Goal: Transaction & Acquisition: Purchase product/service

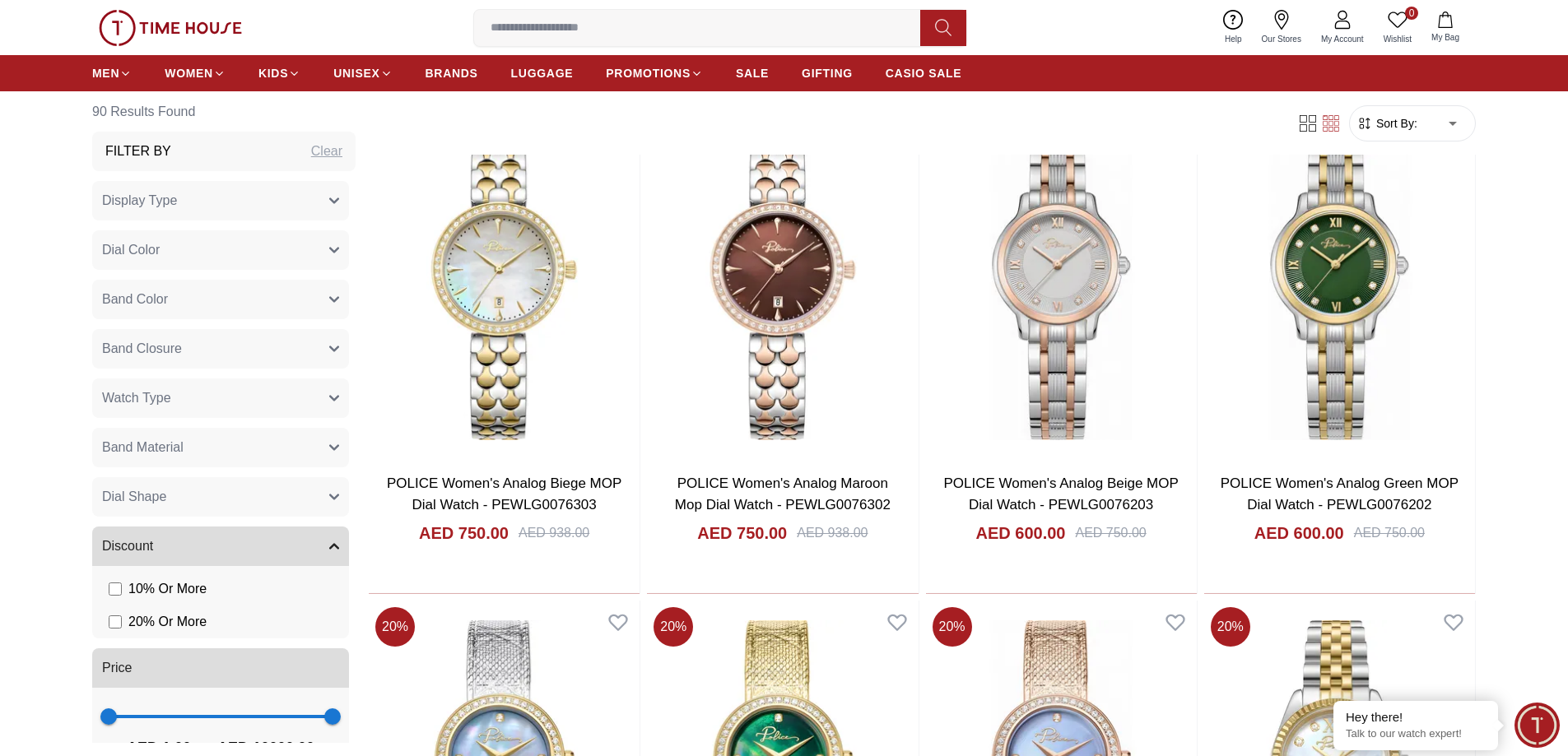
scroll to position [823, 0]
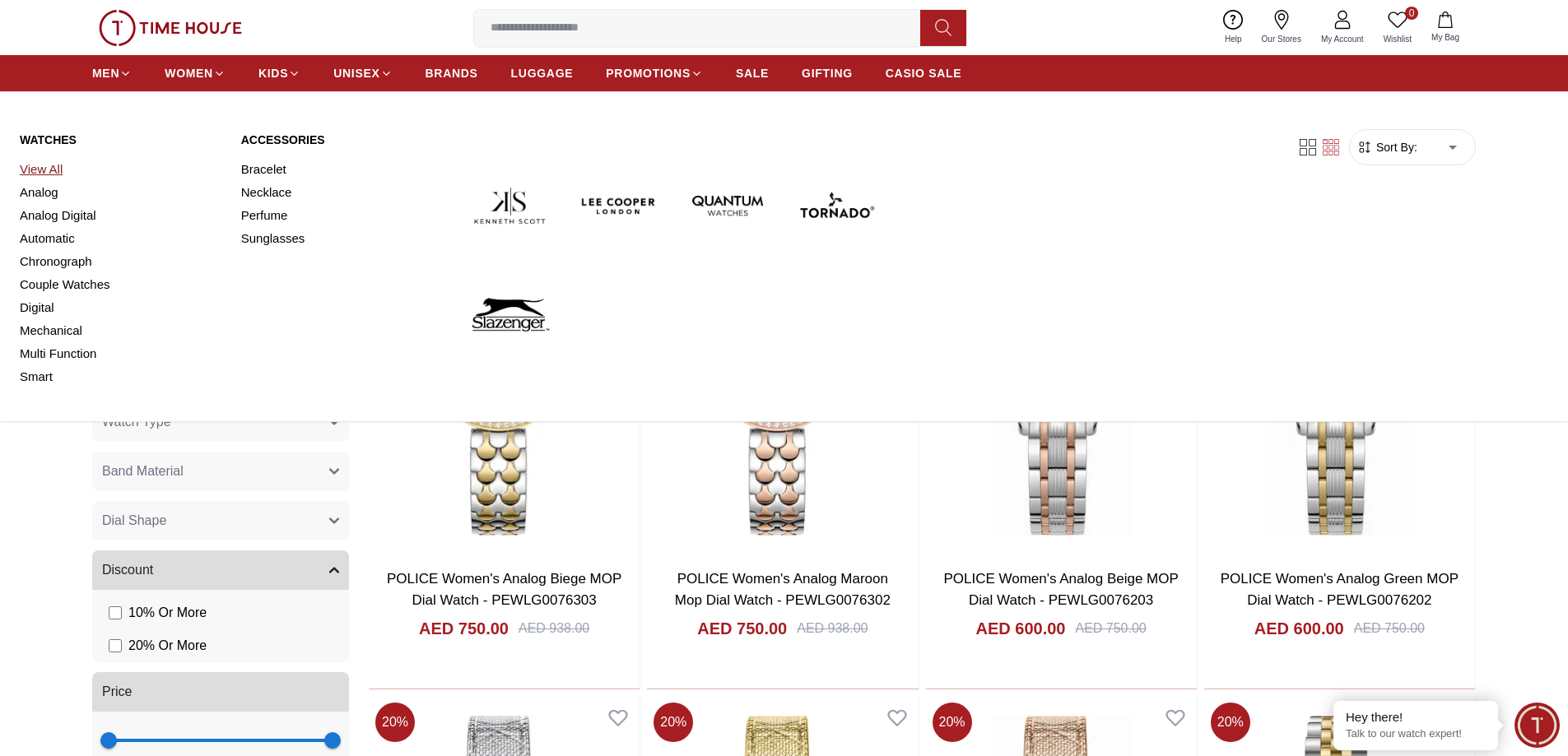
click at [29, 164] on link "View All" at bounding box center [121, 169] width 202 height 23
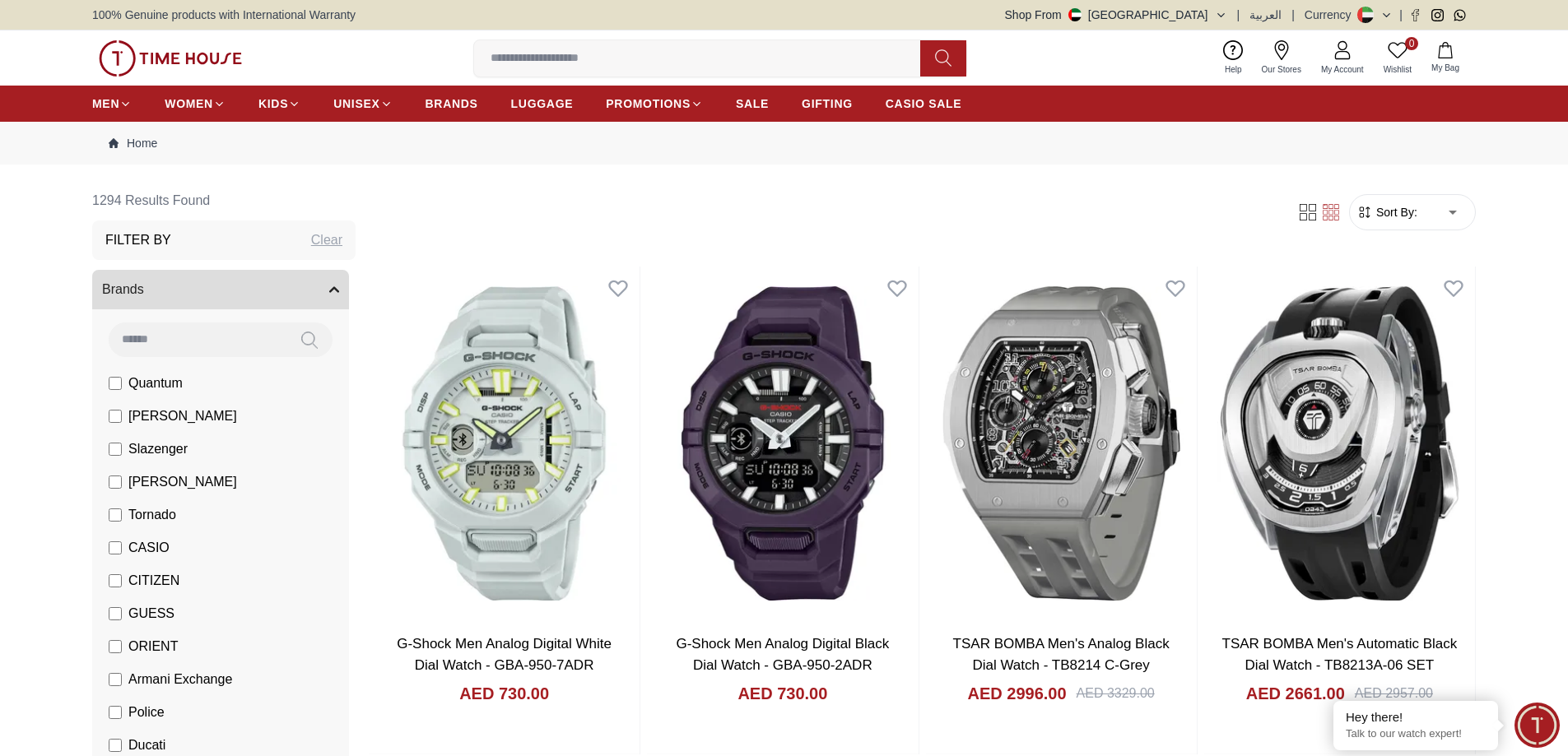
click at [183, 342] on input at bounding box center [197, 338] width 178 height 33
click at [170, 283] on button "Brands" at bounding box center [221, 289] width 257 height 39
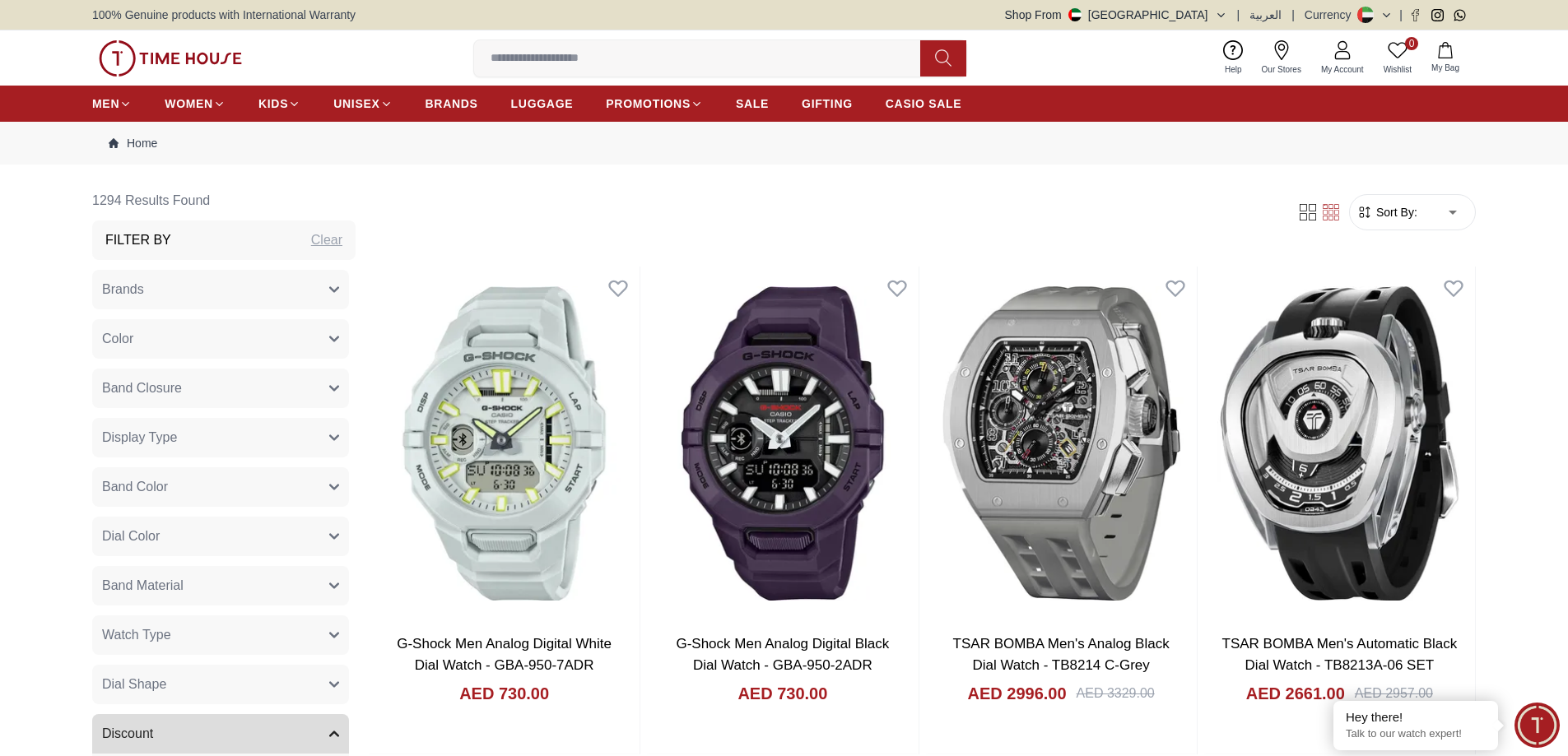
click at [168, 284] on button "Brands" at bounding box center [221, 289] width 257 height 39
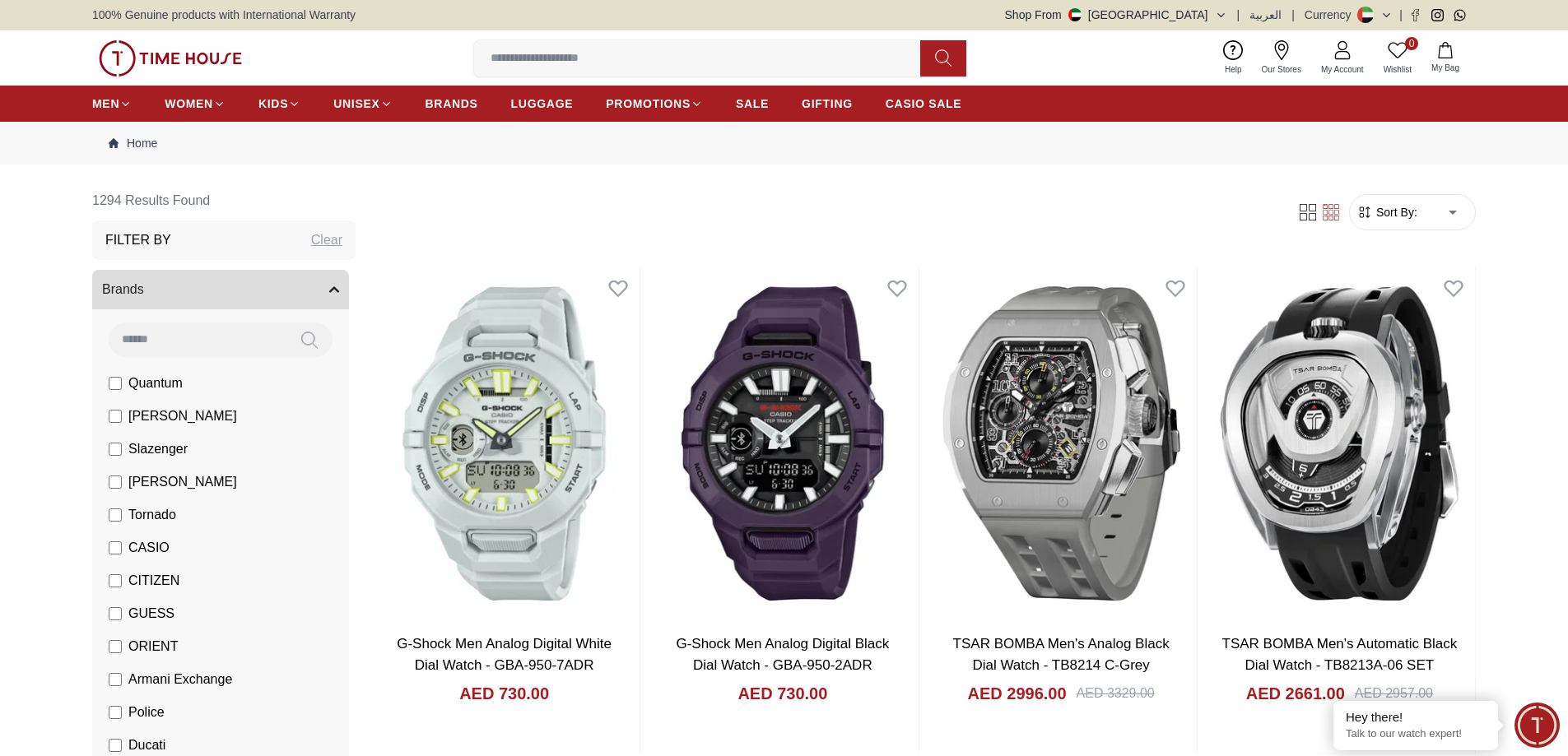
click at [148, 710] on span "Police" at bounding box center [146, 713] width 36 height 20
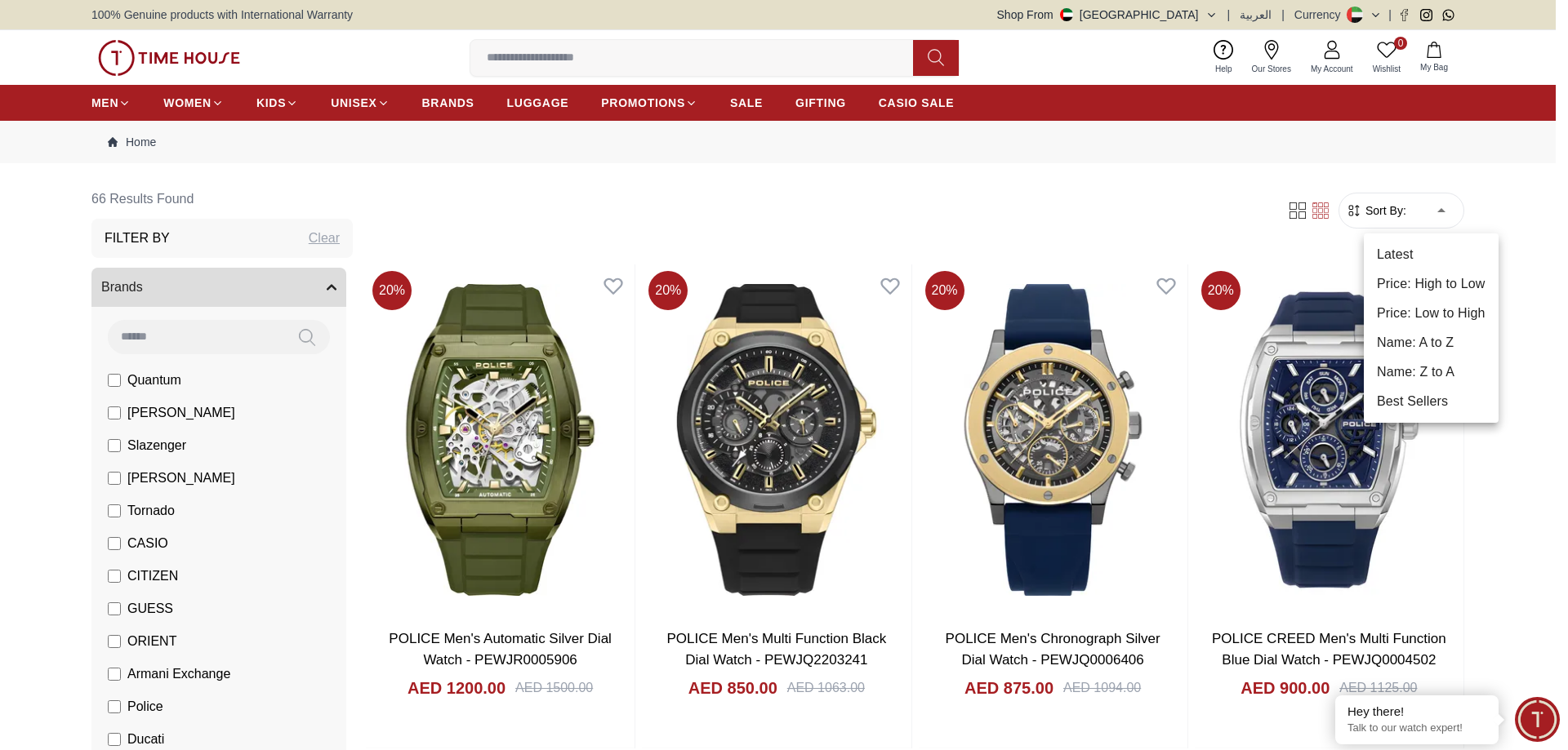
click at [1427, 314] on li "Price: Low to High" at bounding box center [1431, 313] width 135 height 30
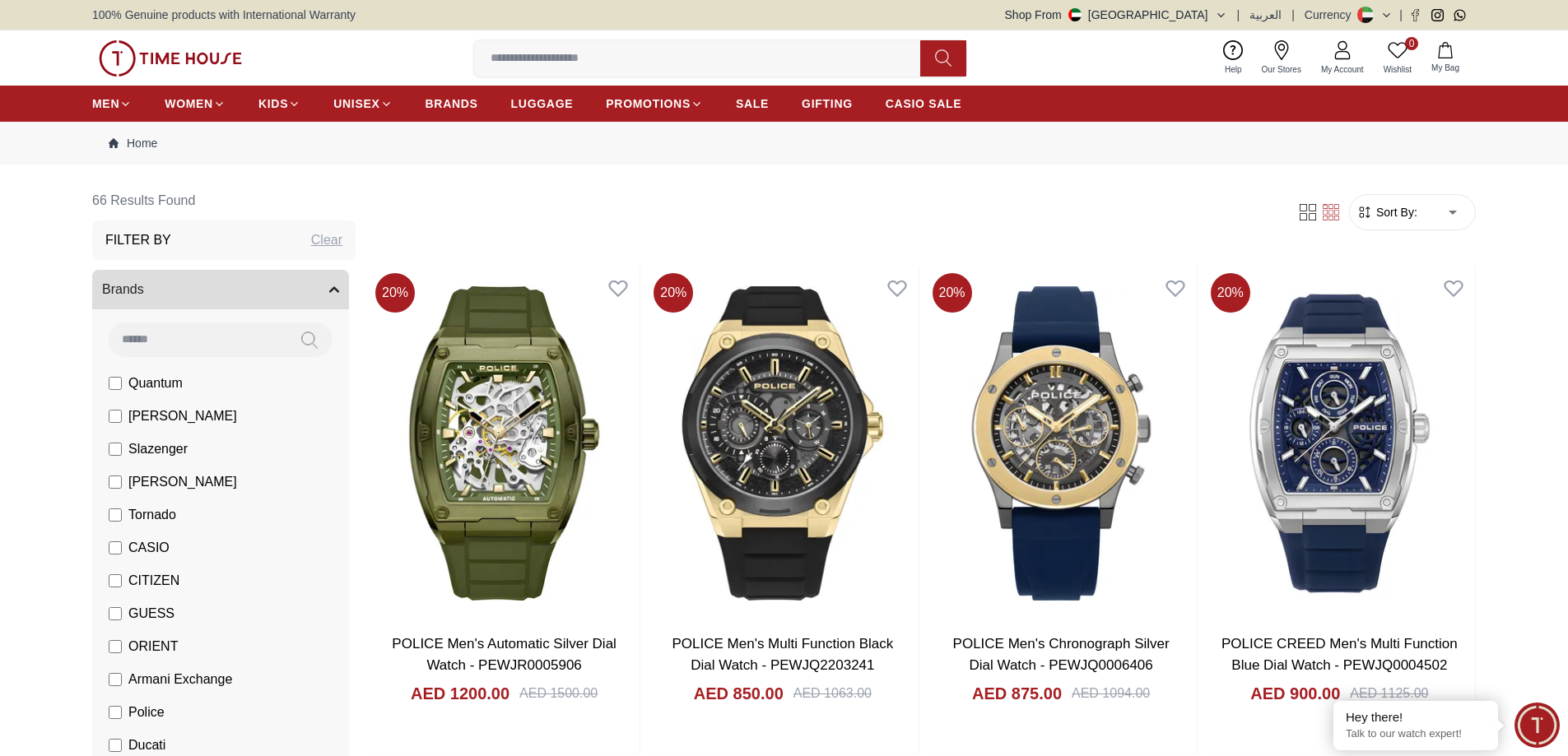
type input "*"
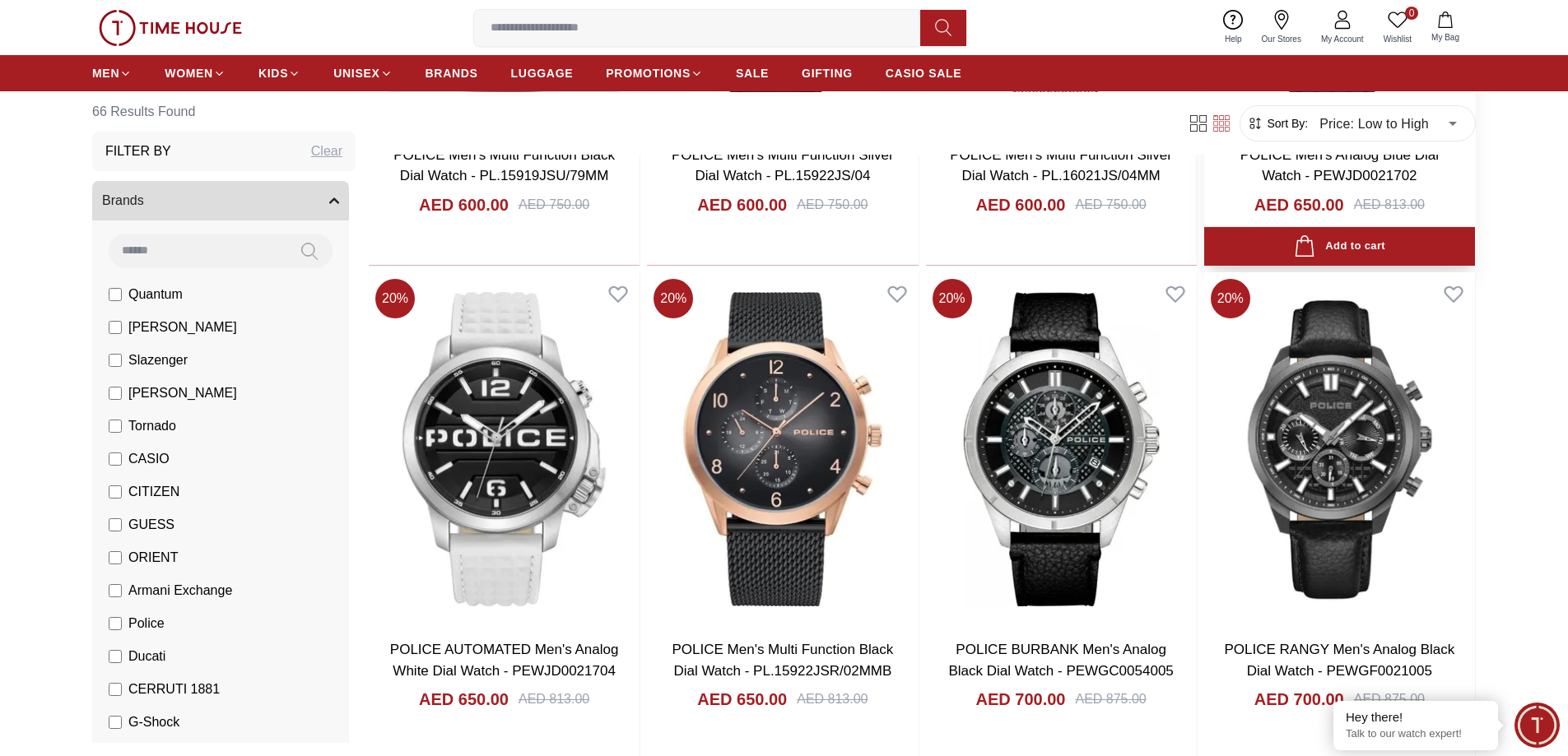
scroll to position [1975, 0]
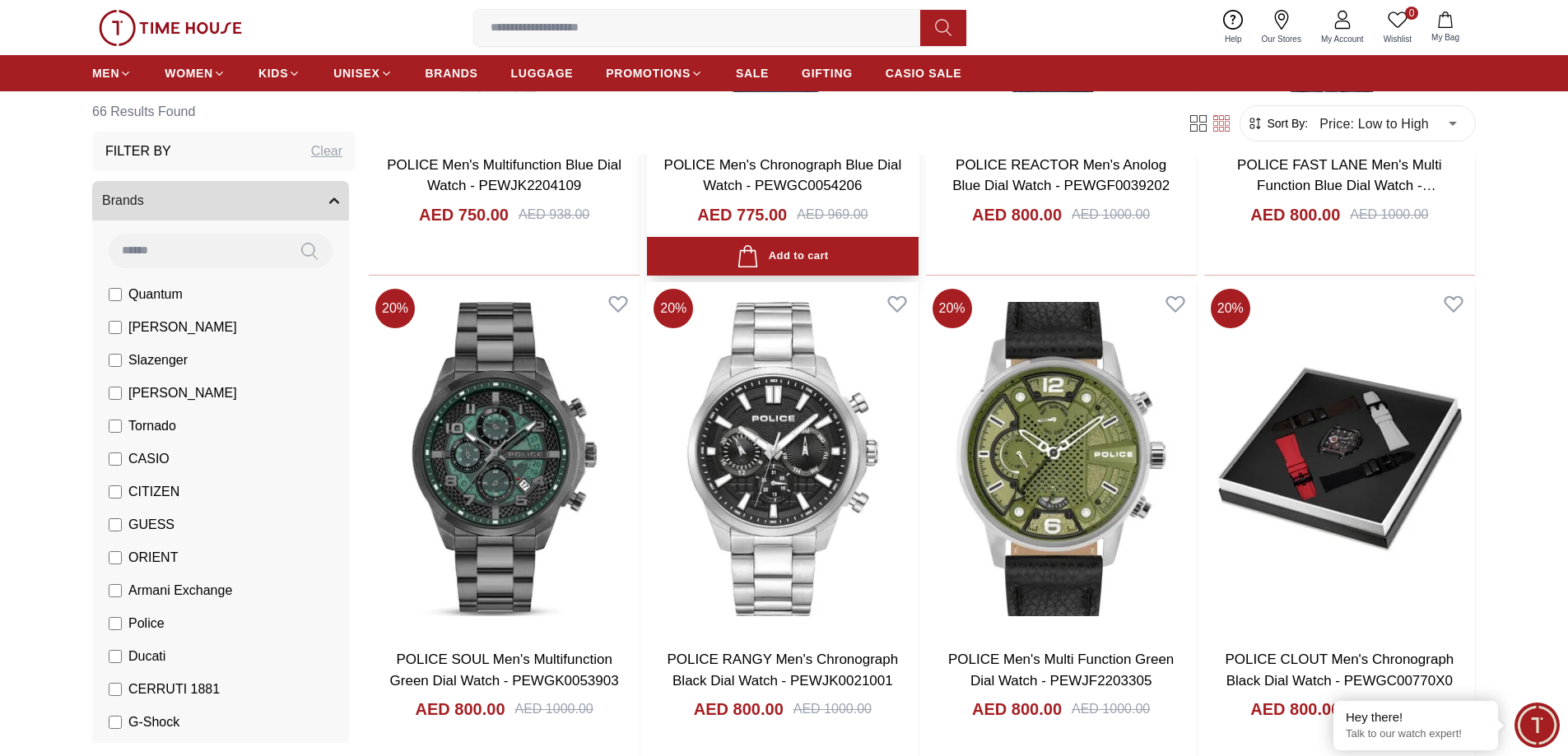
scroll to position [4031, 0]
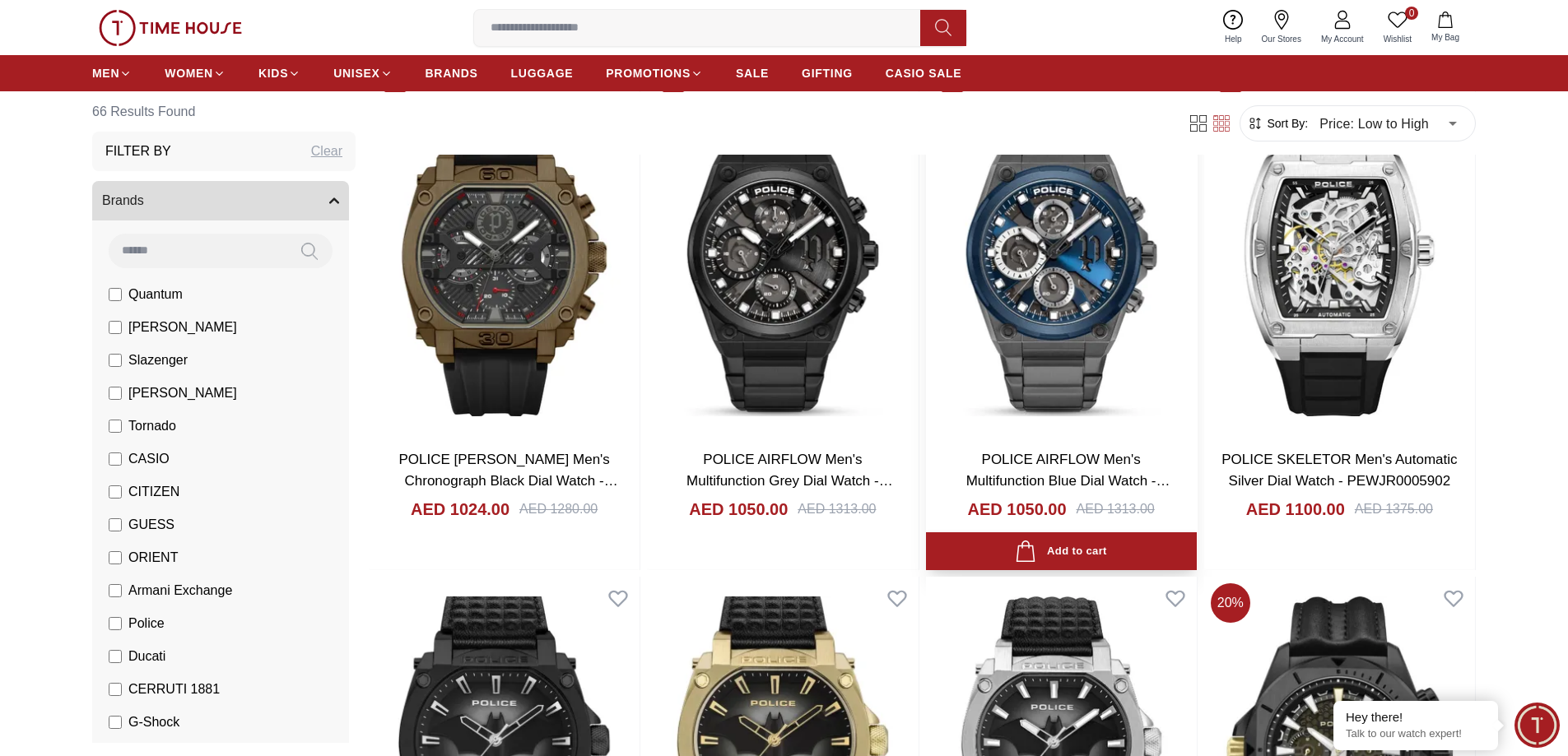
scroll to position [6910, 0]
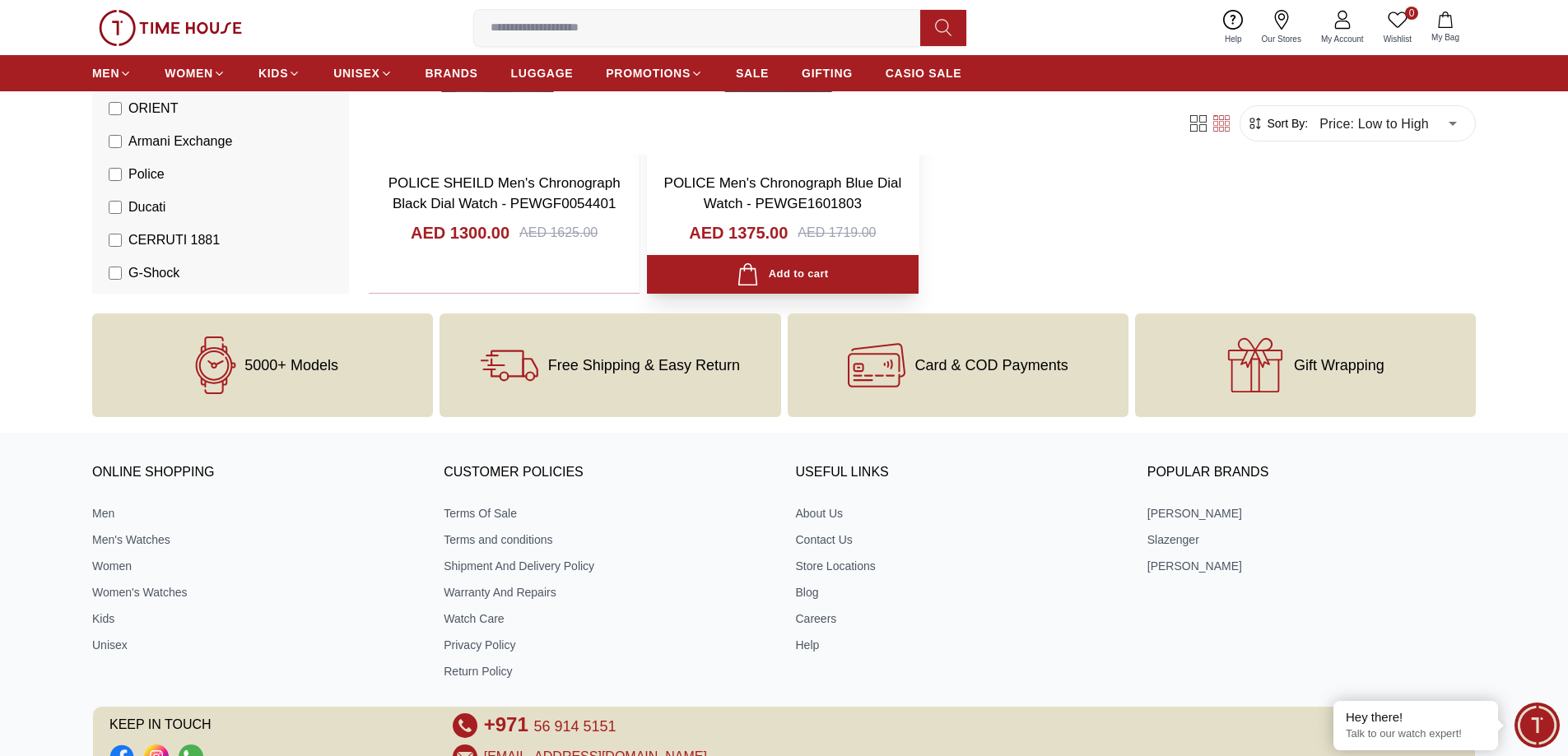
scroll to position [8133, 0]
